Goal: Task Accomplishment & Management: Use online tool/utility

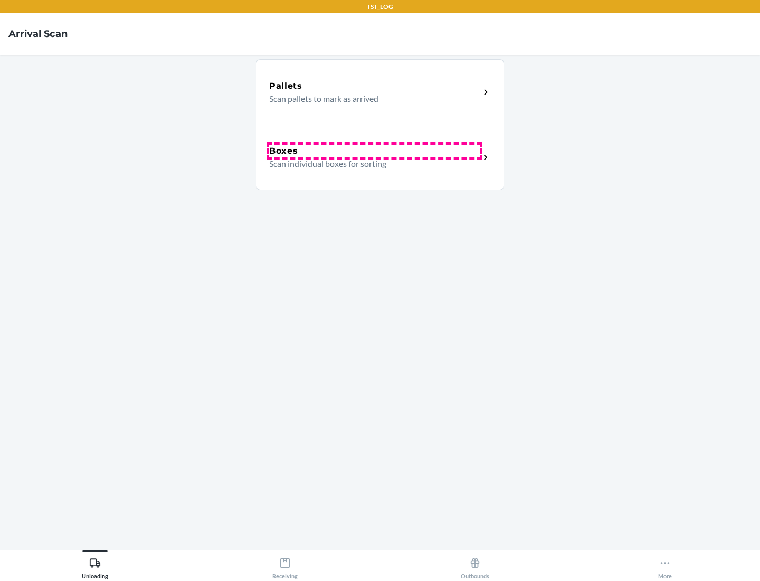
click at [374, 151] on div "Boxes" at bounding box center [374, 151] width 211 height 13
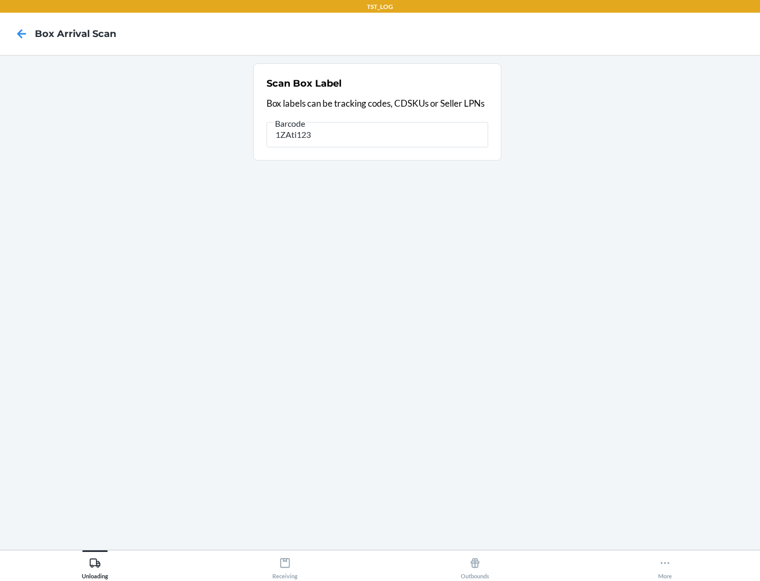
type input "1ZAti123"
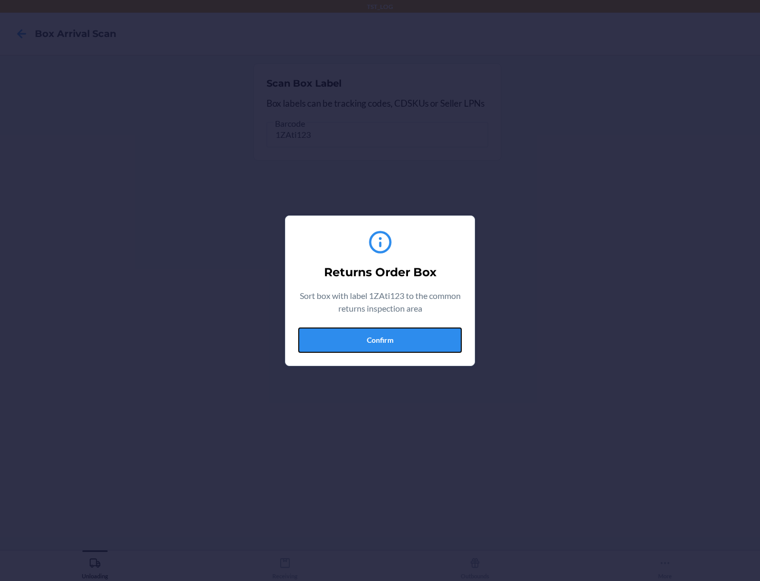
click at [380, 340] on button "Confirm" at bounding box center [380, 339] width 164 height 25
